Goal: Transaction & Acquisition: Purchase product/service

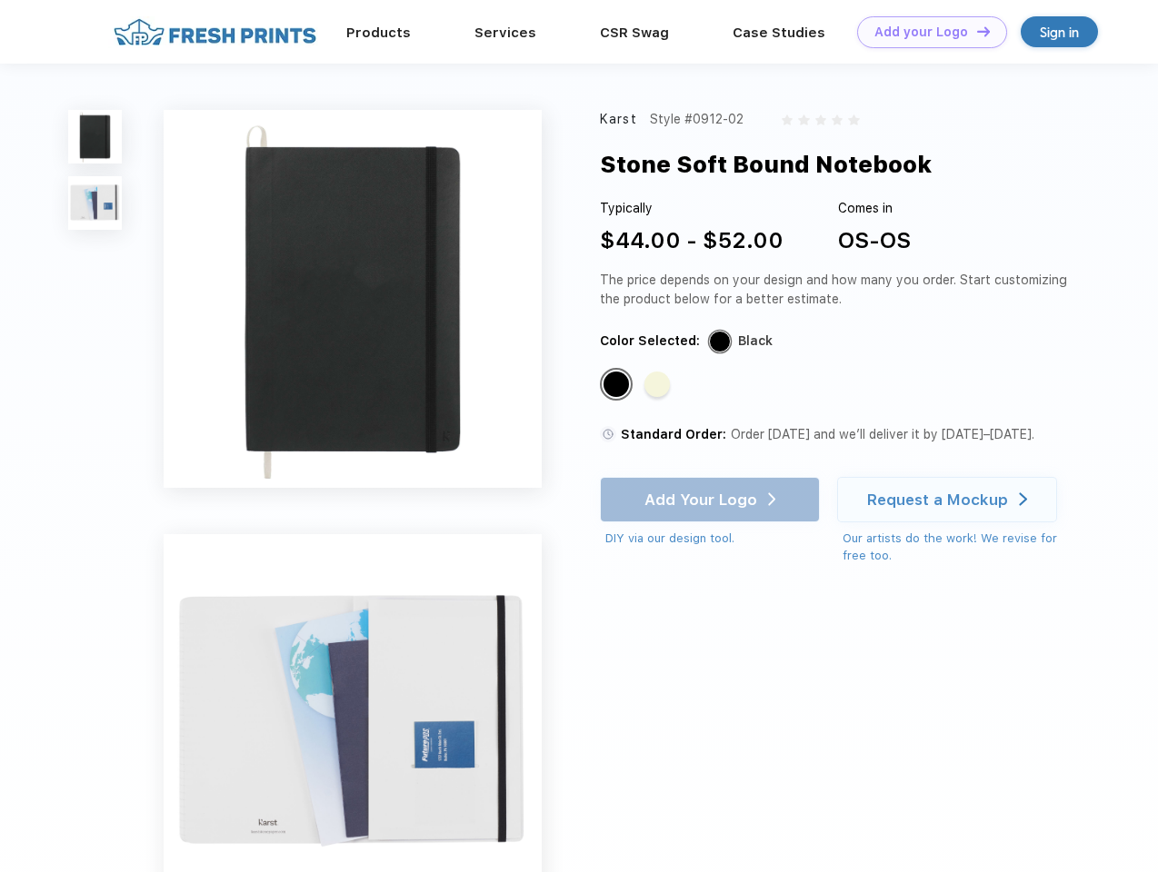
click at [925, 32] on link "Add your Logo Design Tool" at bounding box center [932, 32] width 150 height 32
click at [0, 0] on div "Design Tool" at bounding box center [0, 0] width 0 height 0
click at [975, 31] on link "Add your Logo Design Tool" at bounding box center [932, 32] width 150 height 32
click at [95, 136] on img at bounding box center [95, 137] width 54 height 54
click at [95, 204] on img at bounding box center [95, 203] width 54 height 54
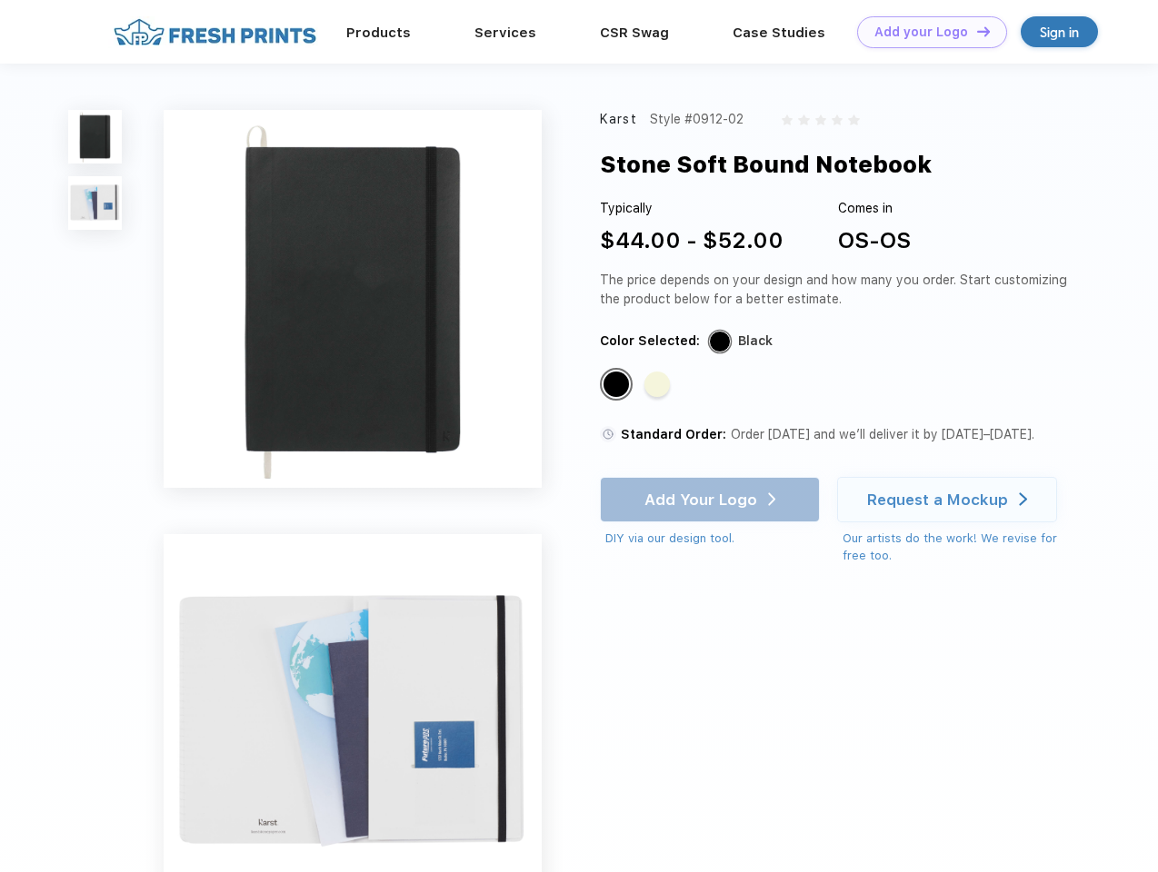
click at [618, 385] on div "Standard Color" at bounding box center [615, 384] width 25 height 25
click at [659, 385] on div "Standard Color" at bounding box center [656, 384] width 25 height 25
click at [712, 500] on div "Add Your Logo DIY via our design tool. Ah shoot! This product isn't up in our d…" at bounding box center [710, 512] width 220 height 71
click at [950, 500] on div "Request a Mockup" at bounding box center [937, 500] width 141 height 18
